Goal: Check status: Check status

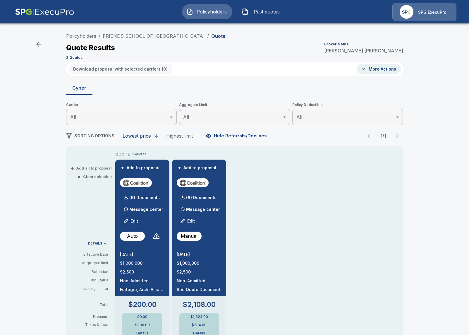
click at [143, 35] on link "FRIENDS SCHOOL OF [GEOGRAPHIC_DATA]" at bounding box center [154, 36] width 102 height 6
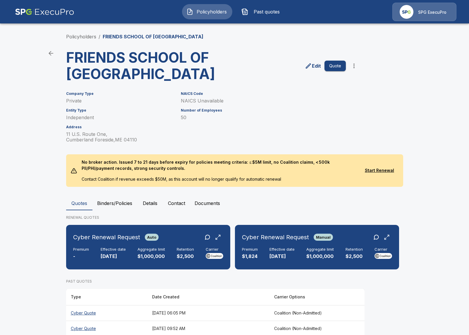
click at [115, 205] on button "Binders/Policies" at bounding box center [115, 203] width 45 height 14
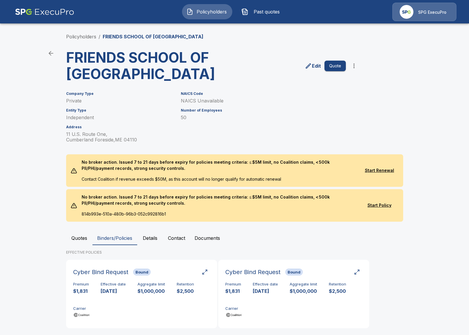
scroll to position [9, 0]
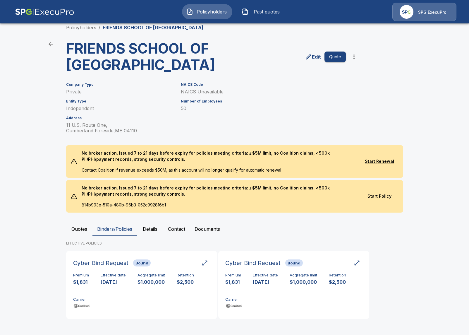
click at [86, 231] on button "Quotes" at bounding box center [79, 229] width 26 height 14
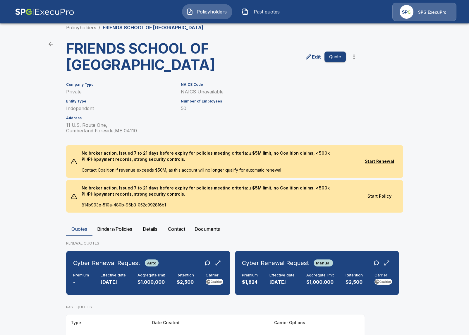
scroll to position [62, 0]
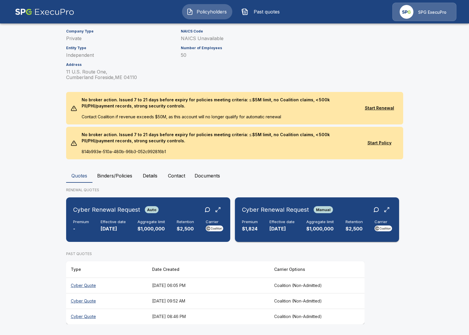
click at [274, 235] on div "Cyber Renewal Request Manual Premium $1,824 Effective date [DATE] Aggregate lim…" at bounding box center [317, 220] width 160 height 40
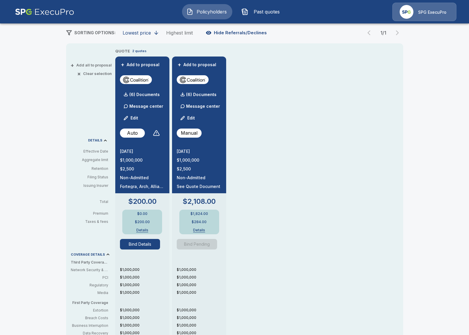
scroll to position [232, 0]
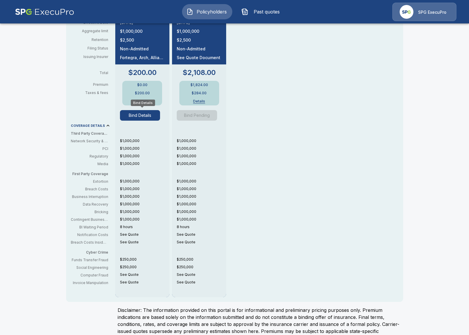
click at [143, 113] on button "Bind Details" at bounding box center [140, 115] width 40 height 11
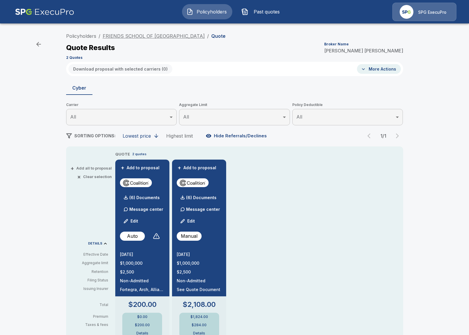
click at [143, 38] on link "FRIENDS SCHOOL OF [GEOGRAPHIC_DATA]" at bounding box center [154, 36] width 102 height 6
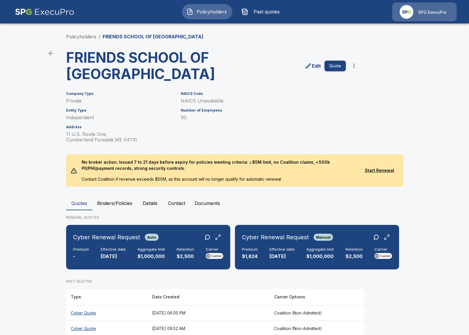
scroll to position [28, 0]
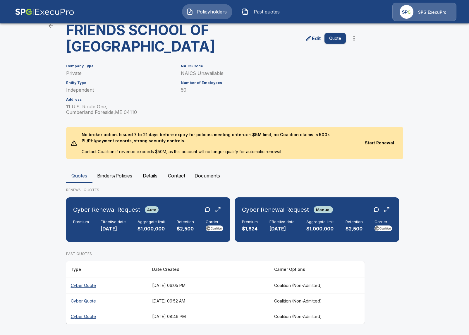
click at [120, 178] on button "Binders/Policies" at bounding box center [115, 176] width 45 height 14
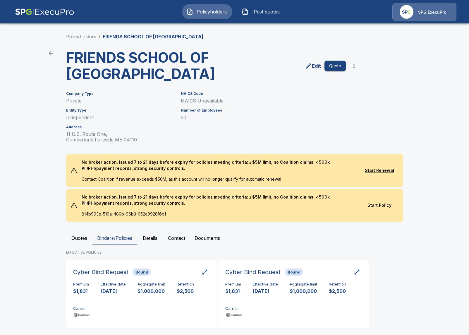
scroll to position [9, 0]
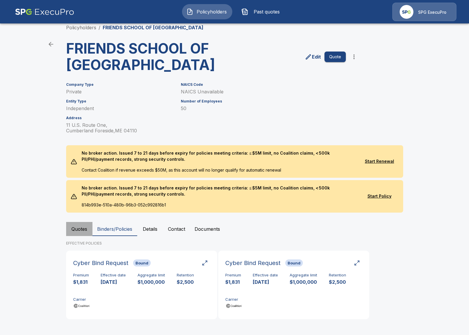
click at [83, 230] on button "Quotes" at bounding box center [79, 229] width 26 height 14
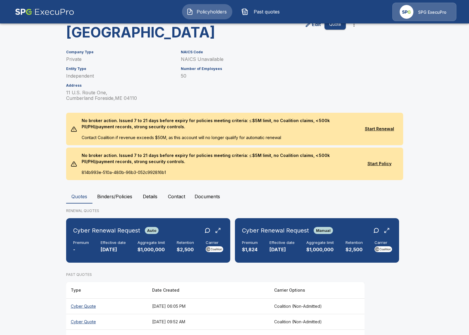
scroll to position [62, 0]
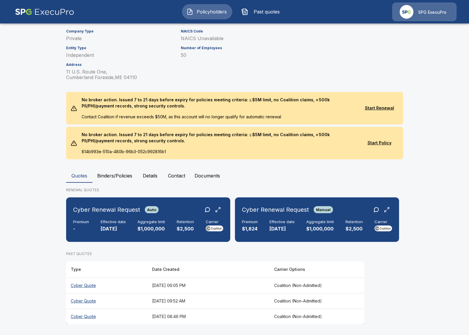
click at [134, 283] on th "Cyber Quote" at bounding box center [106, 286] width 81 height 16
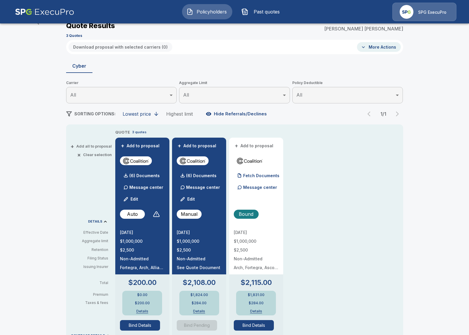
scroll to position [62, 0]
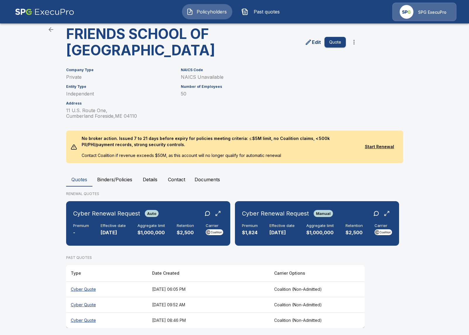
scroll to position [28, 0]
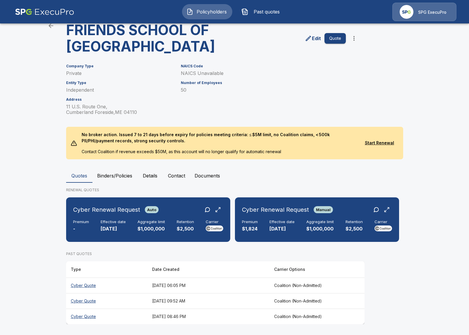
click at [249, 305] on th "August 22, 2025 at 09:52 AM" at bounding box center [209, 301] width 122 height 16
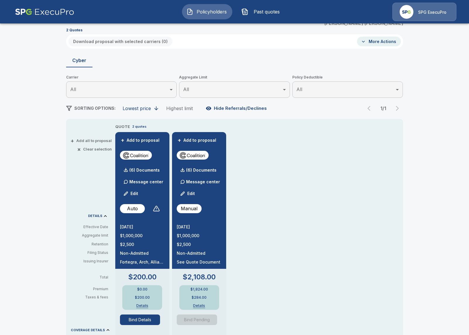
scroll to position [76, 0]
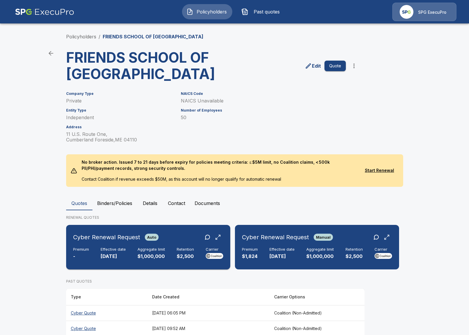
click at [131, 252] on div "Premium - Effective date 10/24/2025 Aggregate limit $1,000,000 Retention $2,500…" at bounding box center [148, 253] width 150 height 13
click at [110, 256] on p "[DATE]" at bounding box center [113, 256] width 25 height 7
